Goal: Transaction & Acquisition: Purchase product/service

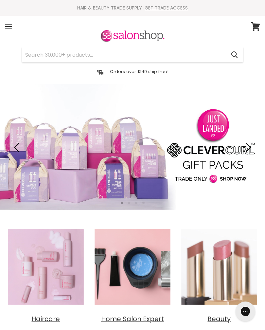
click at [38, 58] on input "Search" at bounding box center [124, 54] width 204 height 15
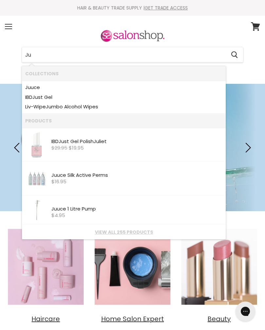
type input "Juu"
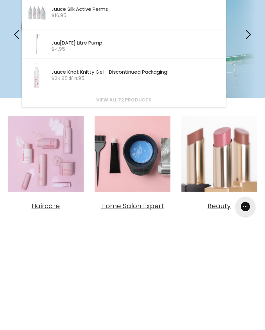
scroll to position [18, 0]
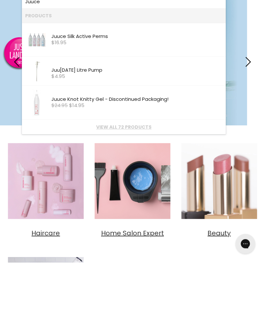
click at [141, 192] on link "View all 72 products" at bounding box center [123, 194] width 197 height 5
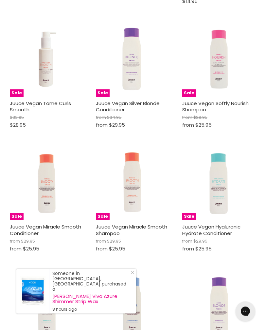
scroll to position [280, 0]
click at [46, 187] on img "Main content" at bounding box center [46, 183] width 35 height 73
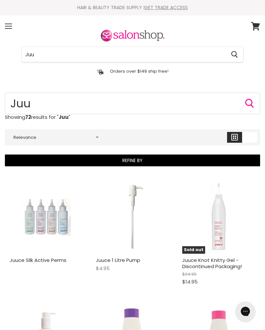
scroll to position [0, 0]
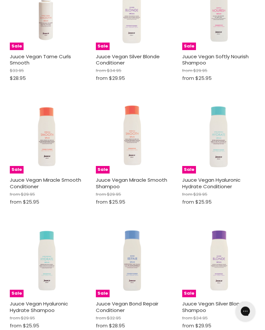
scroll to position [327, 0]
click at [47, 147] on img "Main content" at bounding box center [46, 136] width 35 height 73
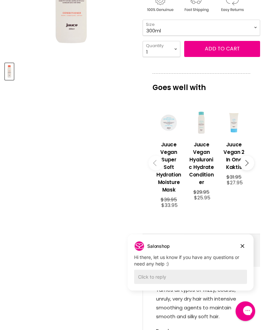
scroll to position [168, 0]
click at [249, 240] on div "Salonshop Salonshop says: Hi there, let us know if you have any questions or ne…" at bounding box center [190, 262] width 126 height 56
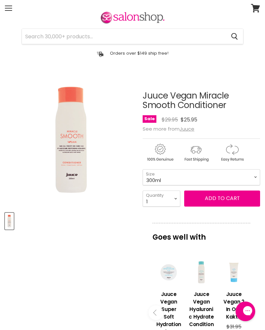
scroll to position [0, 0]
